Goal: Task Accomplishment & Management: Use online tool/utility

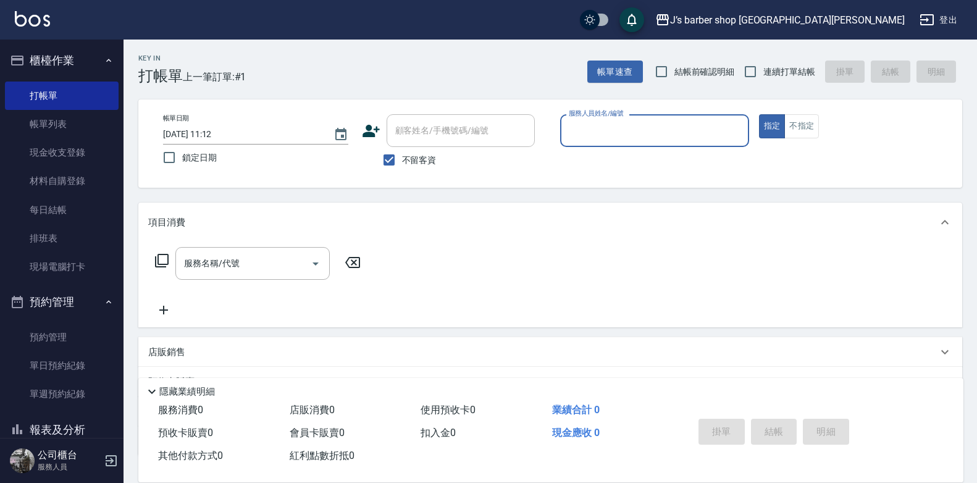
drag, startPoint x: 417, startPoint y: 149, endPoint x: 433, endPoint y: 149, distance: 16.7
click at [417, 149] on label "不留客資" at bounding box center [406, 160] width 60 height 26
click at [402, 149] on input "不留客資" at bounding box center [389, 160] width 26 height 26
checkbox input "false"
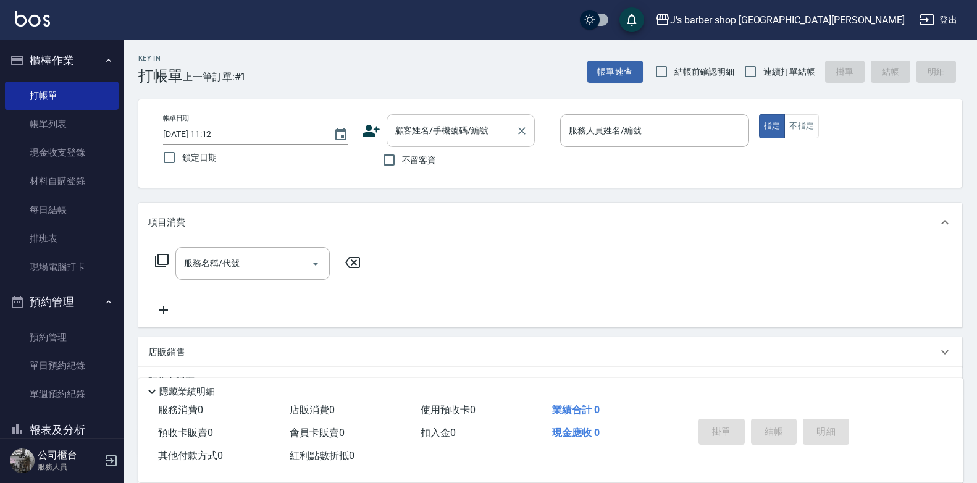
click at [486, 132] on input "顧客姓名/手機號碼/編號" at bounding box center [451, 131] width 119 height 22
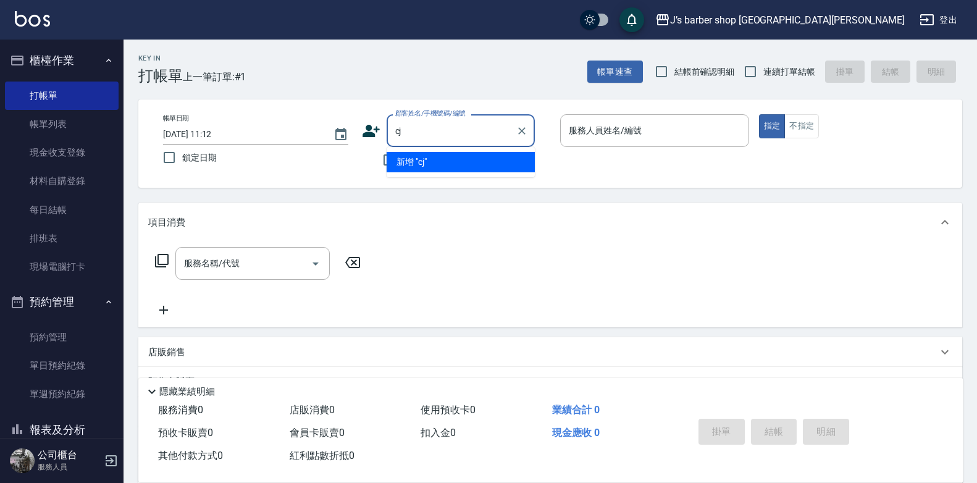
type input "c"
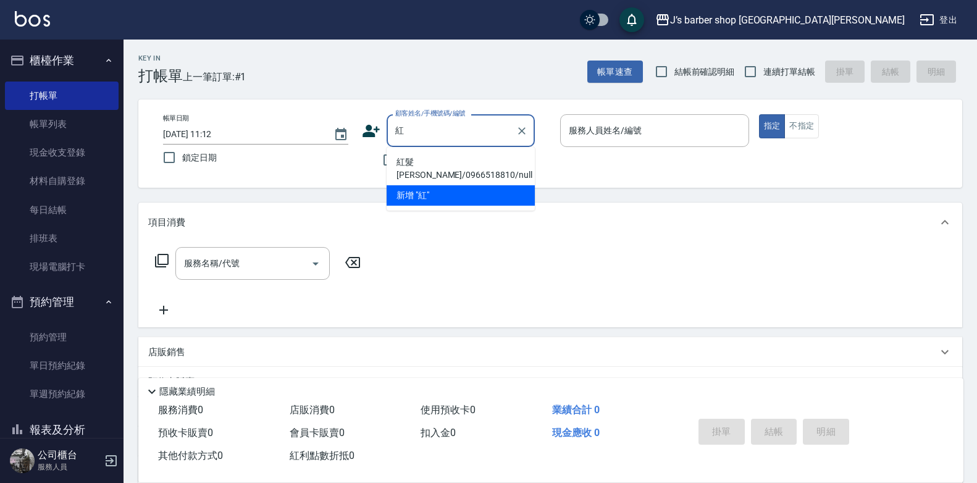
click at [498, 159] on li "紅髮[PERSON_NAME]/0966518810/null" at bounding box center [460, 168] width 148 height 33
type input "紅髮[PERSON_NAME]/0966518810/null"
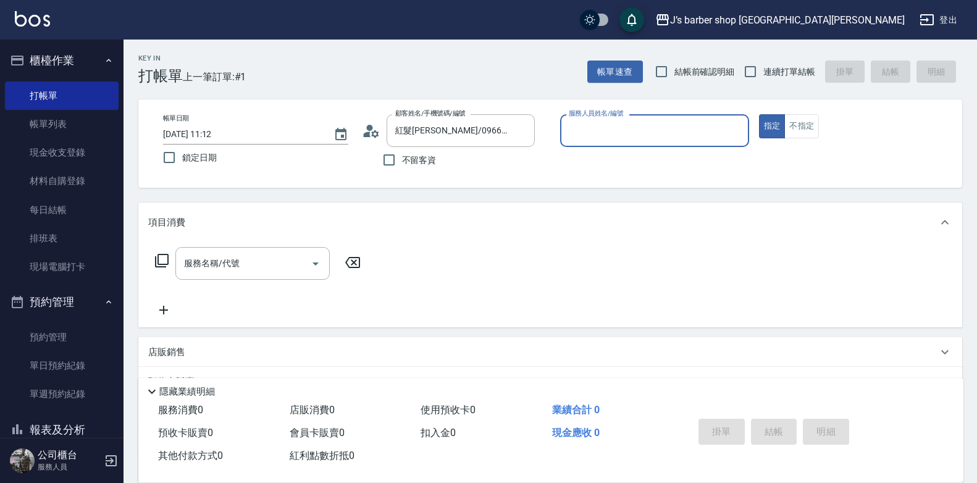
click at [611, 122] on input "服務人員姓名/編號" at bounding box center [654, 131] width 178 height 22
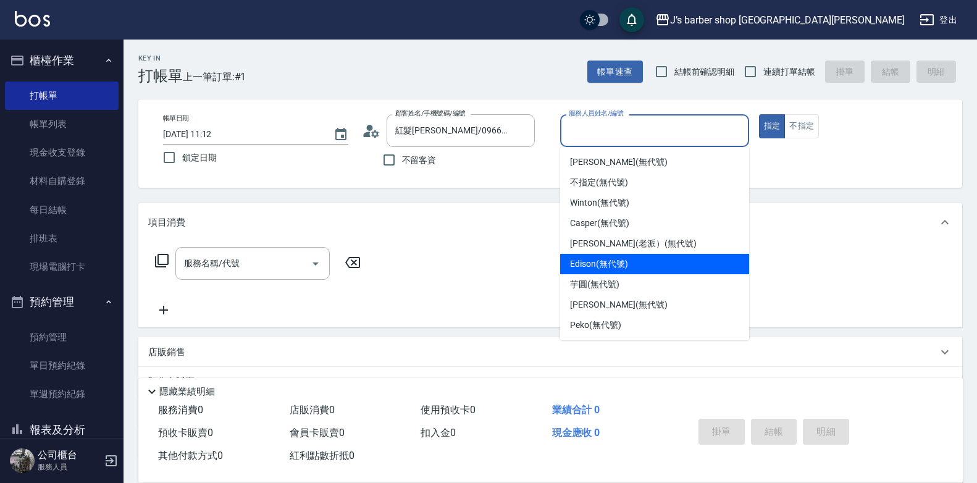
click at [629, 269] on div "Edison (無代號)" at bounding box center [654, 264] width 189 height 20
type input "Edison(無代號)"
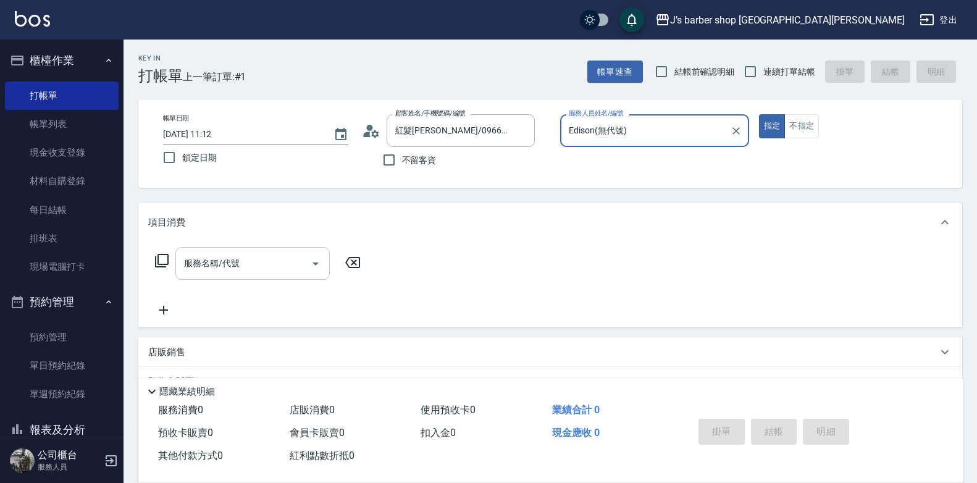
click at [256, 271] on input "服務名稱/代號" at bounding box center [243, 263] width 125 height 22
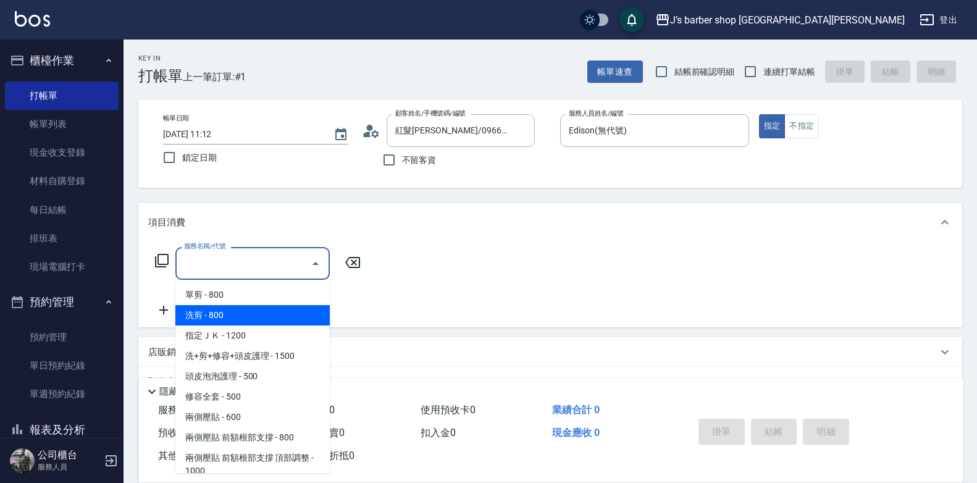
click at [261, 309] on span "洗剪 - 800" at bounding box center [252, 315] width 154 height 20
type input "洗剪(101)"
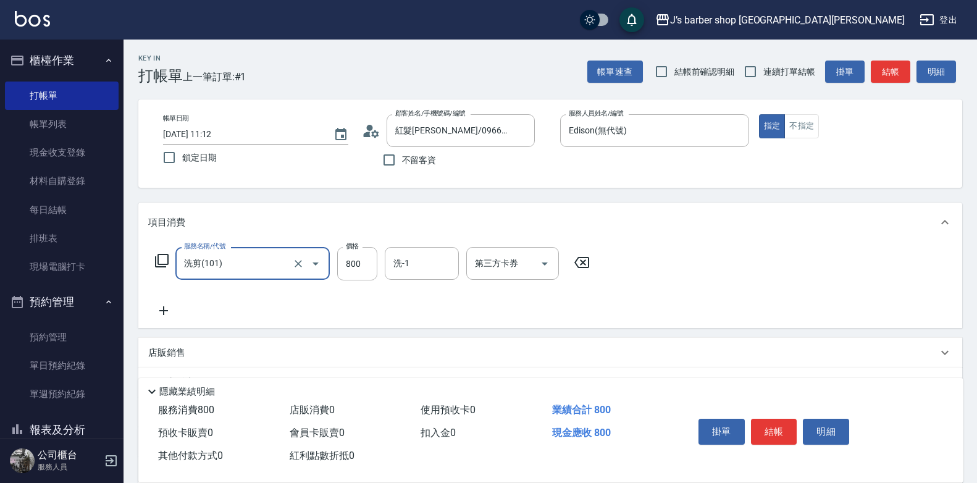
click at [161, 306] on icon at bounding box center [163, 310] width 31 height 15
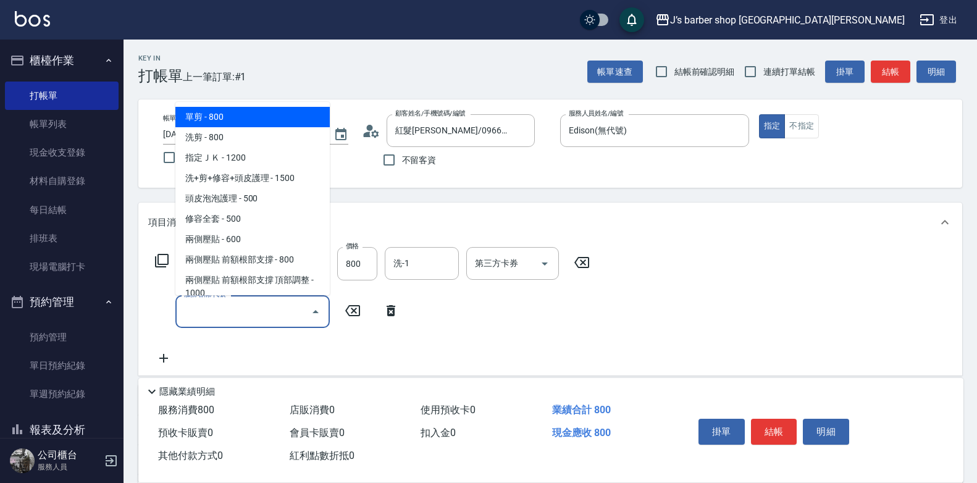
click at [211, 313] on input "服務名稱/代號" at bounding box center [243, 312] width 125 height 22
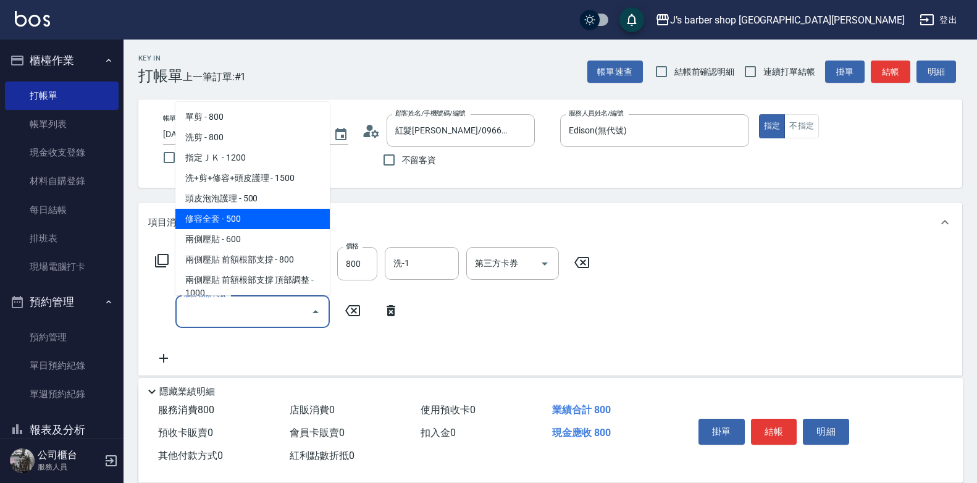
click at [266, 213] on span "修容全套 - 500" at bounding box center [252, 219] width 154 height 20
type input "修容全套(202)"
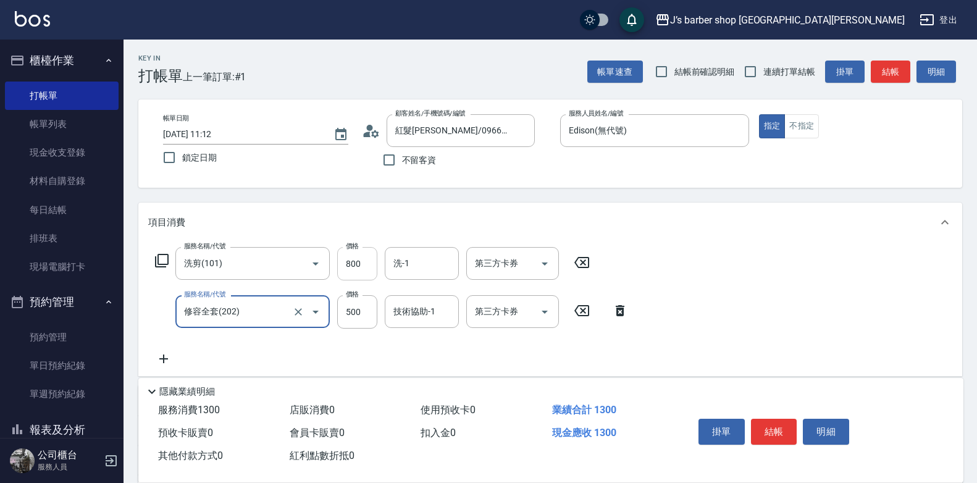
click at [348, 265] on input "800" at bounding box center [357, 263] width 40 height 33
click at [369, 270] on input "800" at bounding box center [357, 263] width 40 height 33
type input "500"
click at [804, 246] on div "服務名稱/代號 洗剪(101) 服務名稱/代號 價格 500 價格 洗-1 洗-1 第三方卡券 第三方卡券 服務名稱/代號 修容全套(202) 服務名稱/代號…" at bounding box center [549, 309] width 823 height 134
click at [776, 431] on button "結帳" at bounding box center [774, 432] width 46 height 26
